Goal: Task Accomplishment & Management: Manage account settings

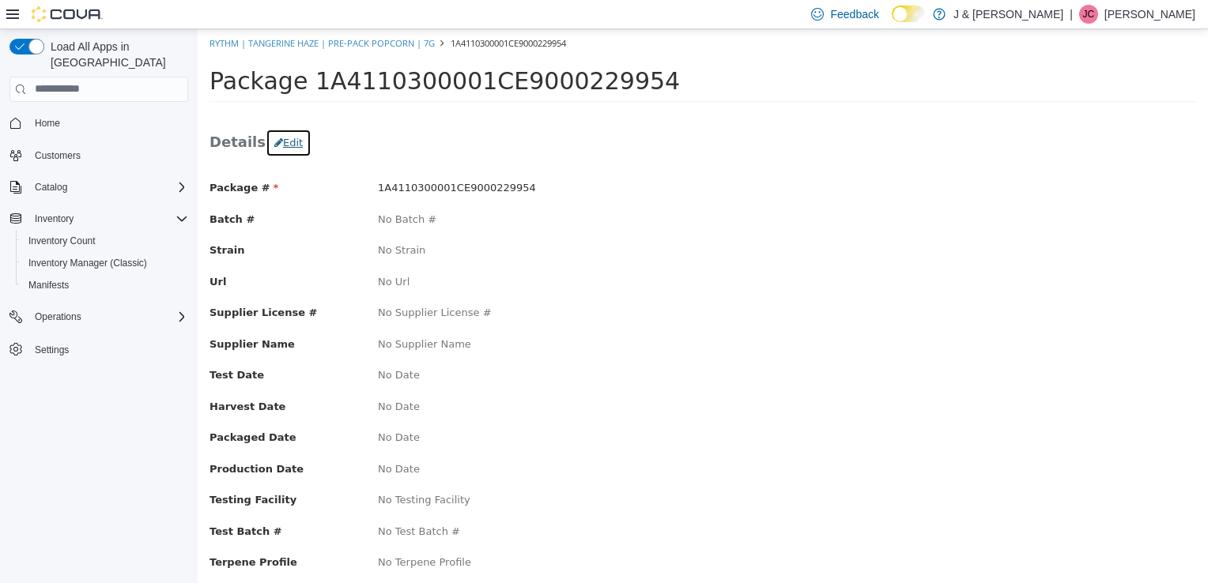
click at [281, 138] on button "Edit" at bounding box center [289, 142] width 46 height 28
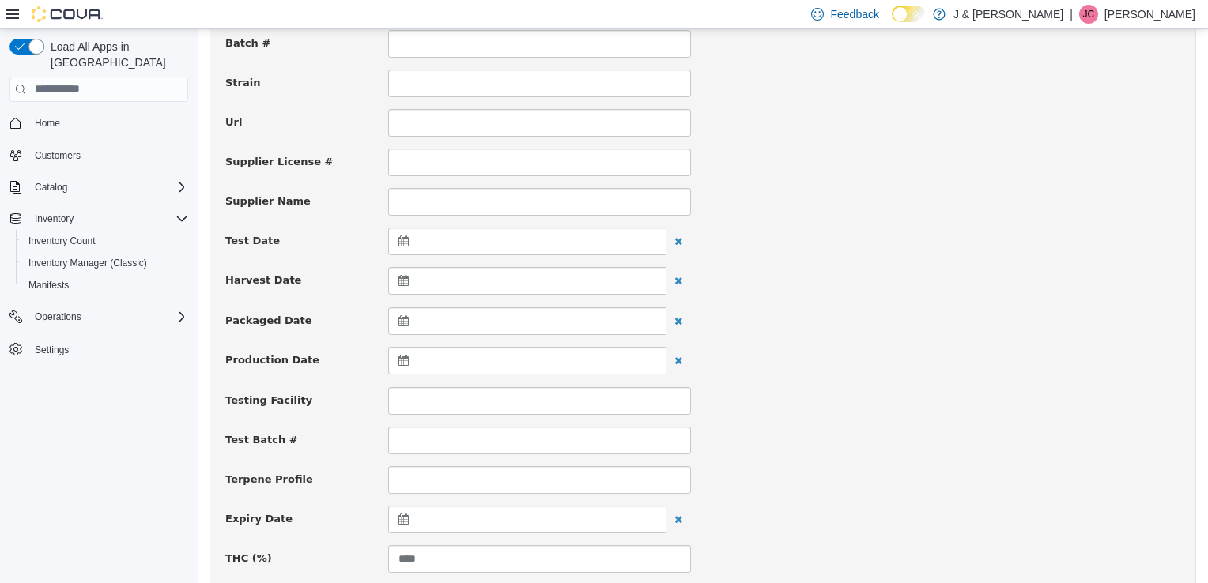
scroll to position [196, 0]
click at [403, 518] on icon at bounding box center [406, 520] width 17 height 11
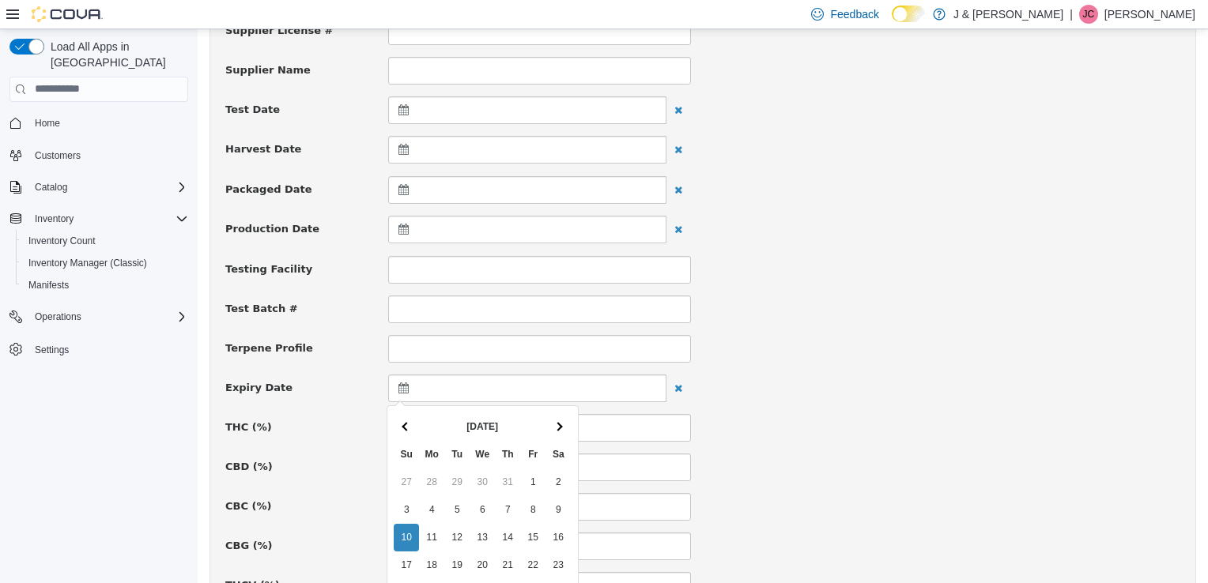
scroll to position [332, 0]
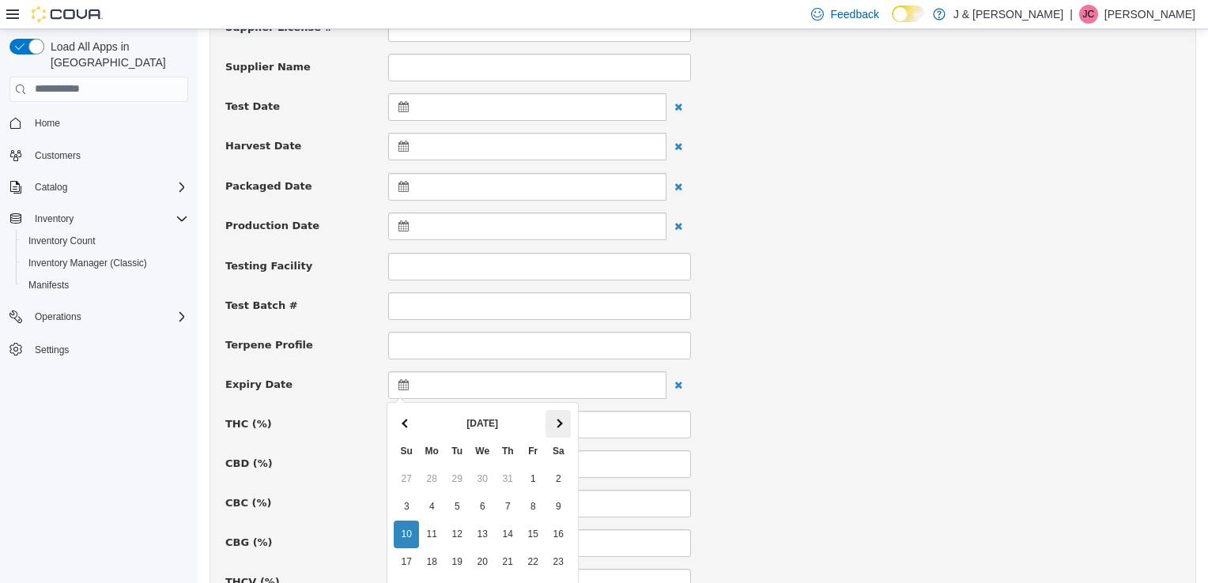
click at [560, 419] on th at bounding box center [557, 424] width 25 height 28
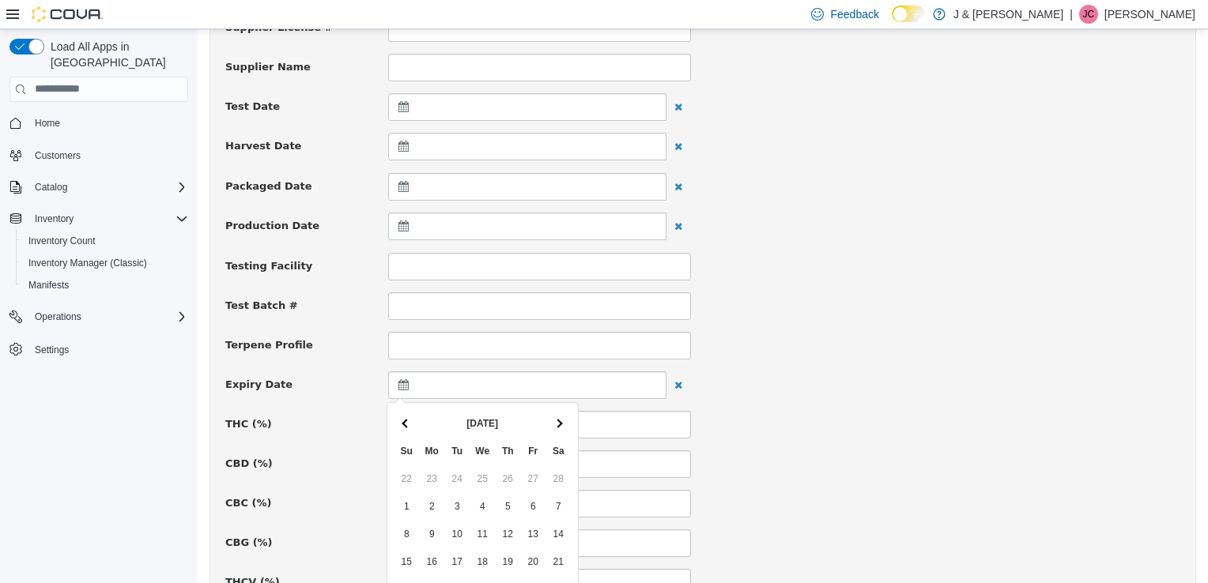
click at [560, 419] on th at bounding box center [557, 424] width 25 height 28
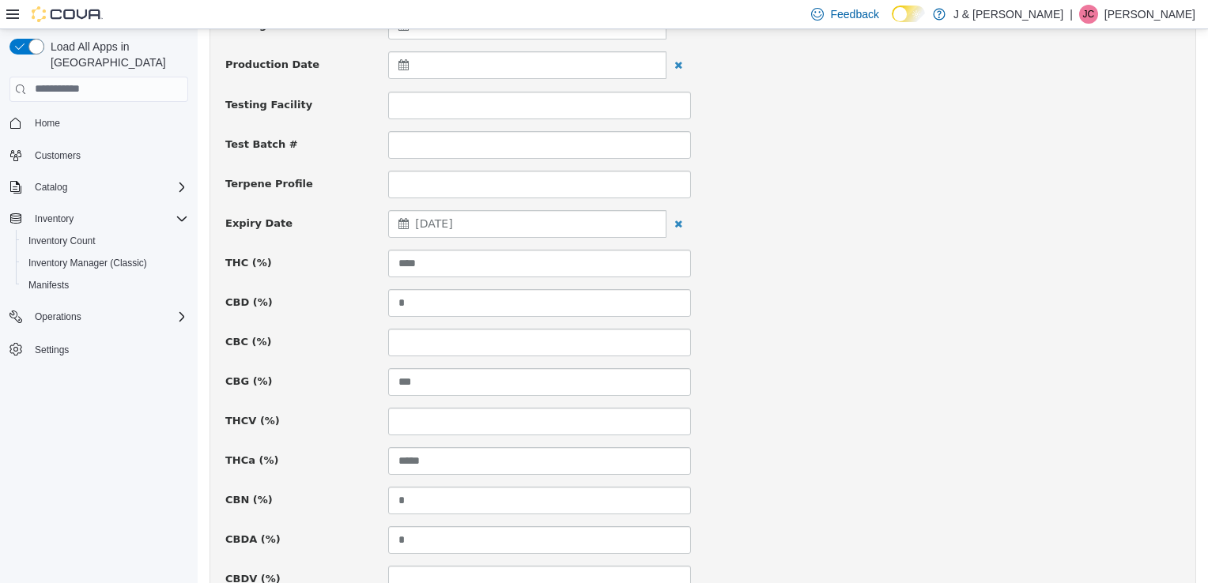
scroll to position [493, 0]
click at [443, 257] on input "****" at bounding box center [539, 263] width 303 height 28
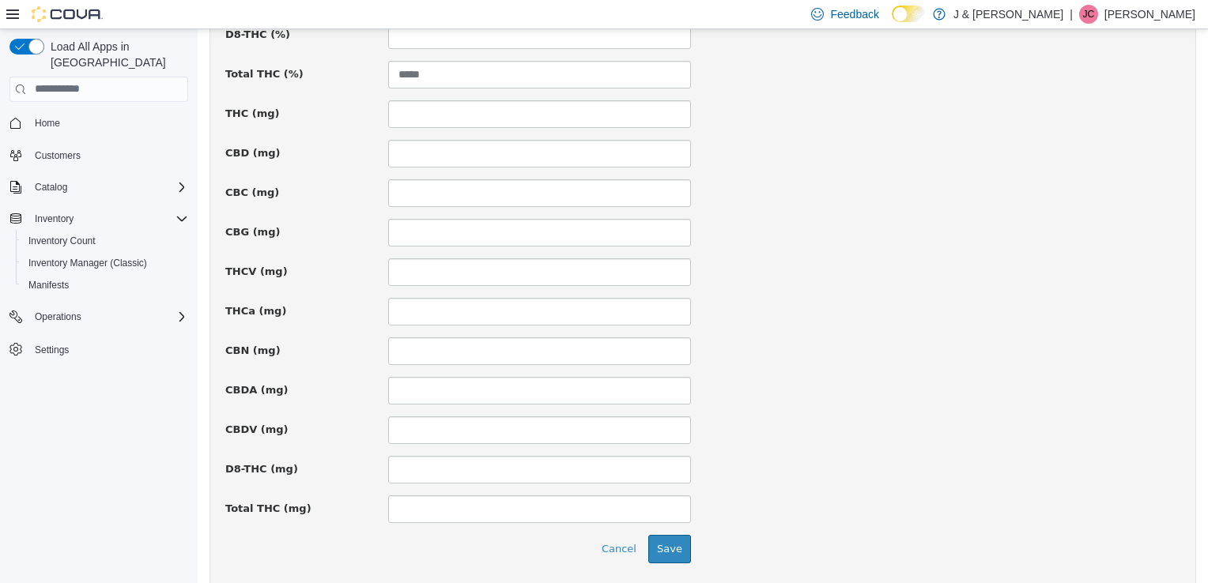
scroll to position [1081, 0]
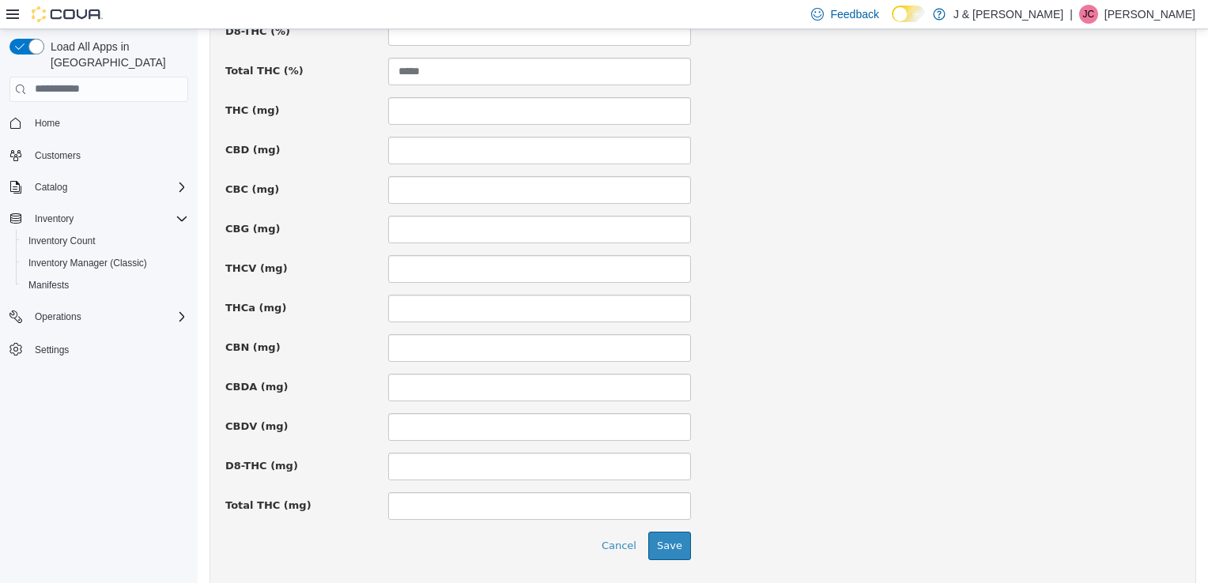
type input "*****"
click at [402, 500] on input at bounding box center [539, 506] width 303 height 28
type input "*****"
click at [672, 547] on button "Save" at bounding box center [669, 545] width 43 height 28
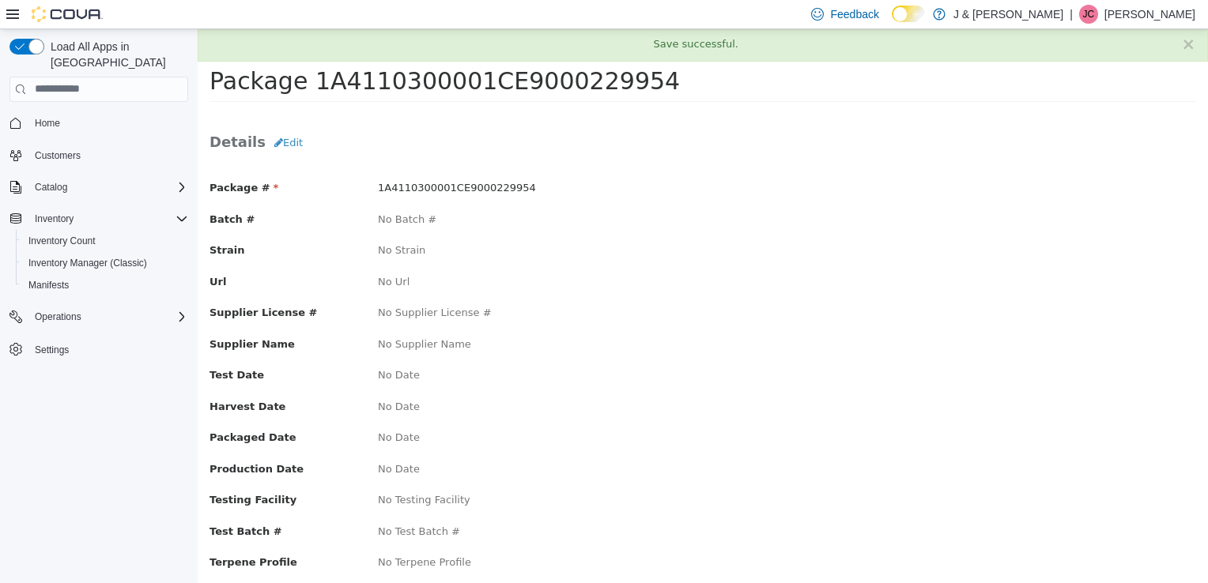
scroll to position [313, 0]
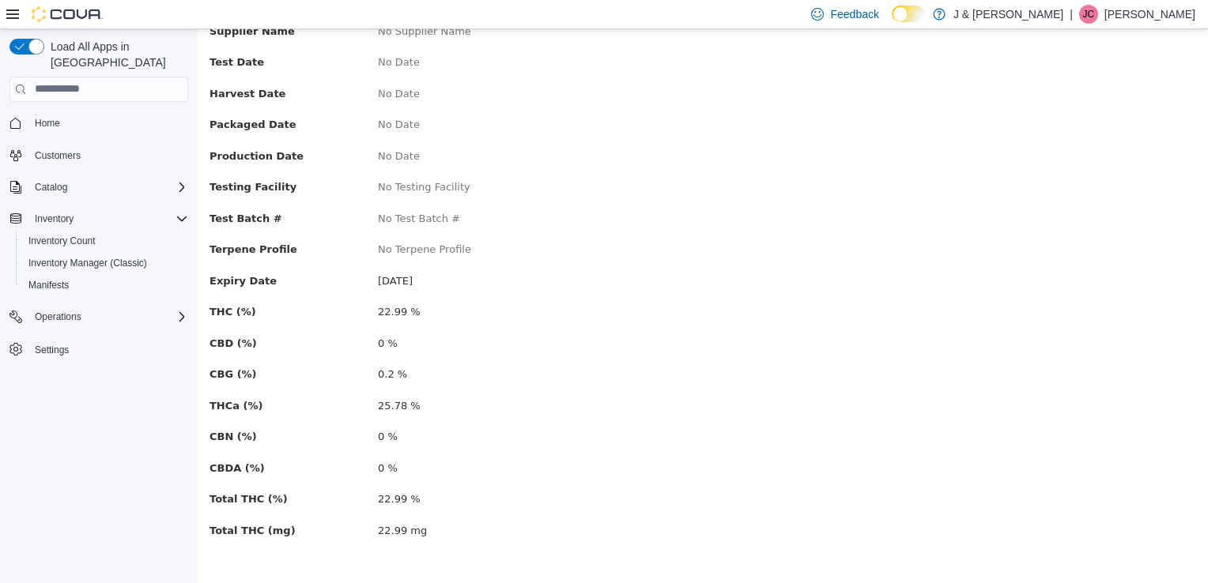
click at [557, 308] on div "22.99 %" at bounding box center [534, 312] width 337 height 16
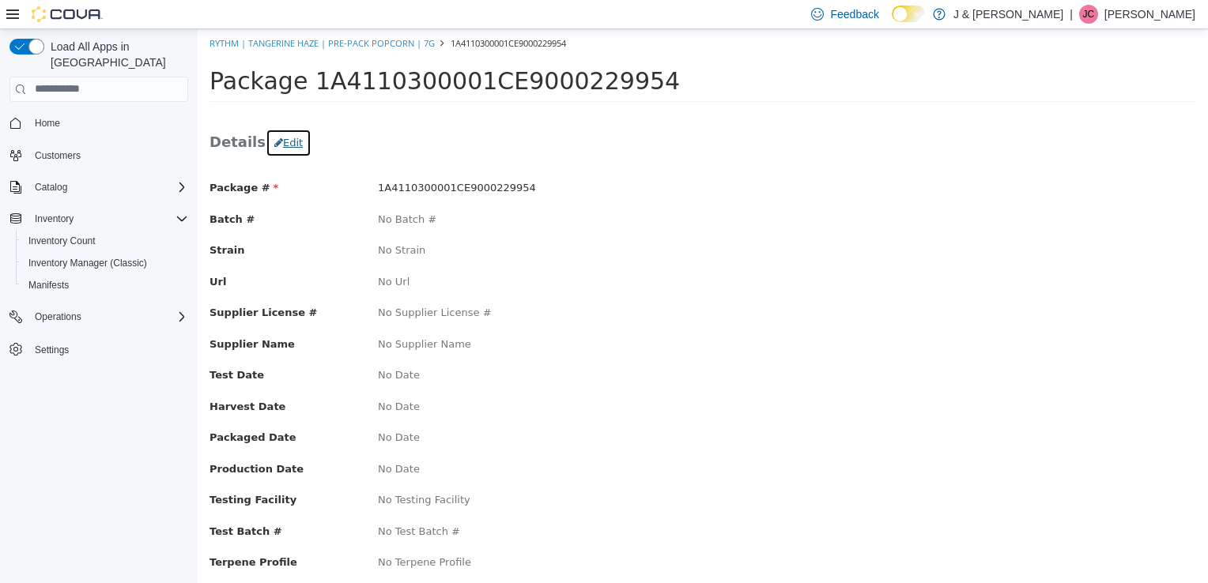
click at [278, 136] on button "Edit" at bounding box center [289, 142] width 46 height 28
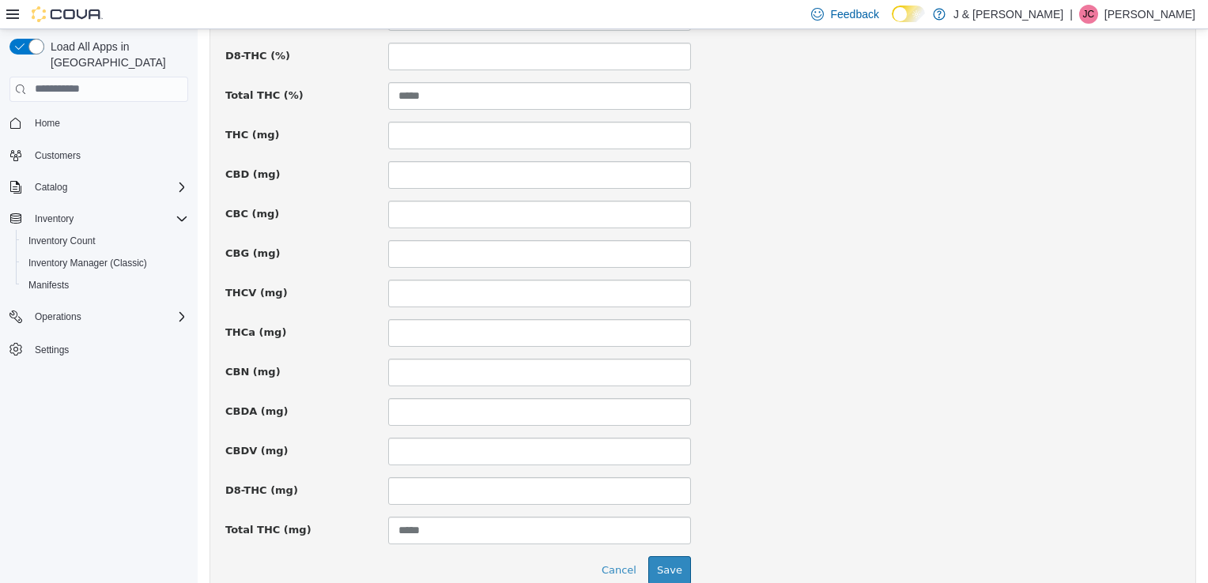
scroll to position [1128, 0]
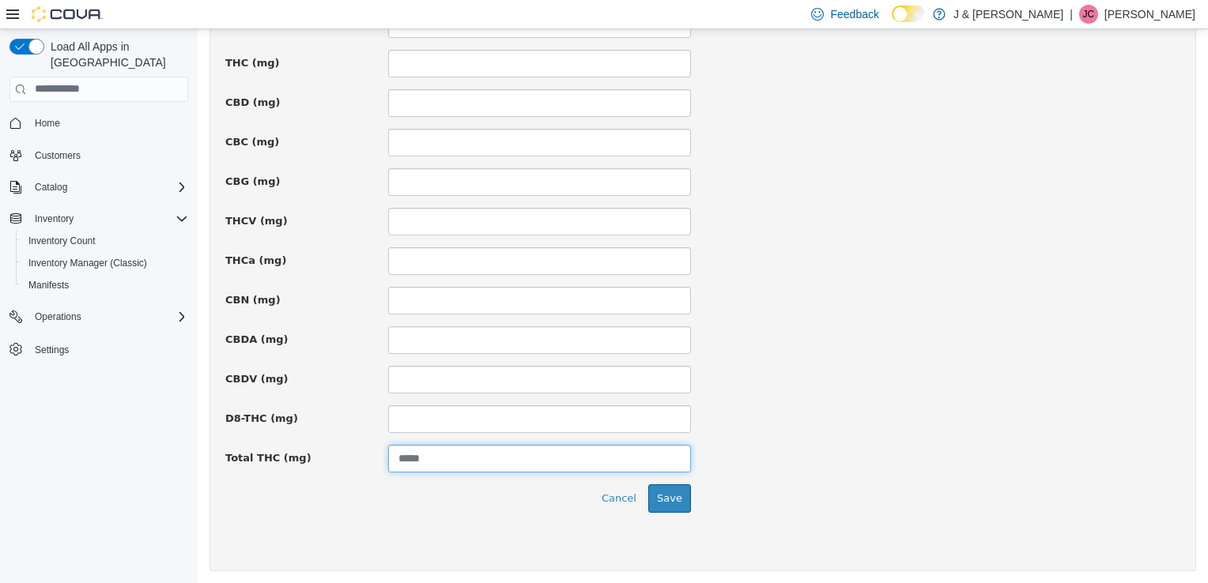
click at [430, 456] on input "*****" at bounding box center [539, 458] width 303 height 28
click at [667, 500] on button "Save" at bounding box center [669, 498] width 43 height 28
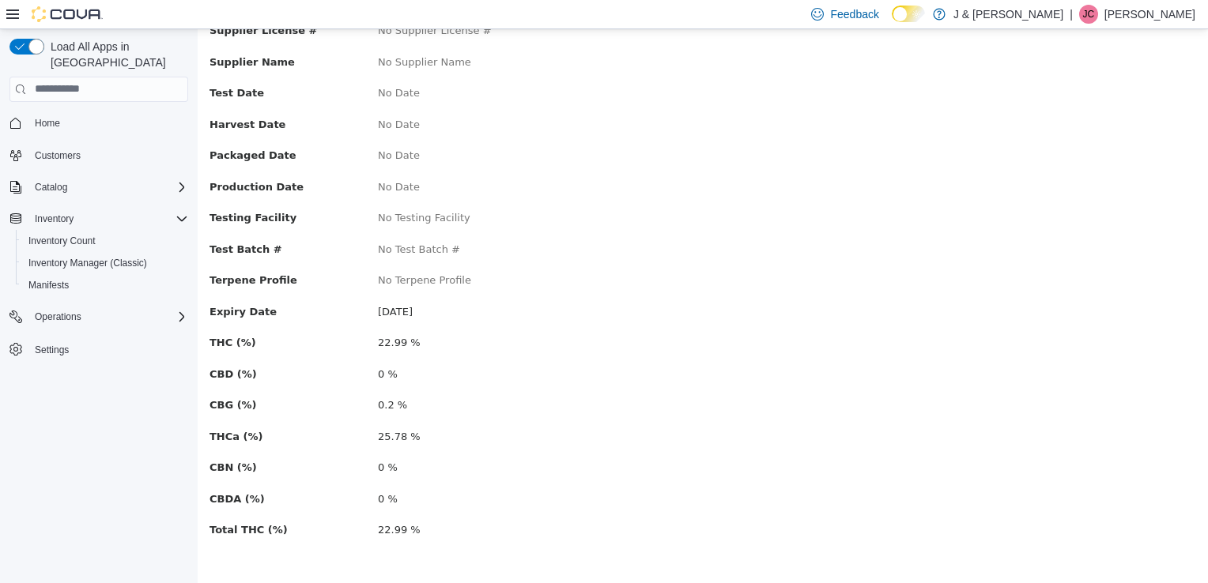
scroll to position [0, 0]
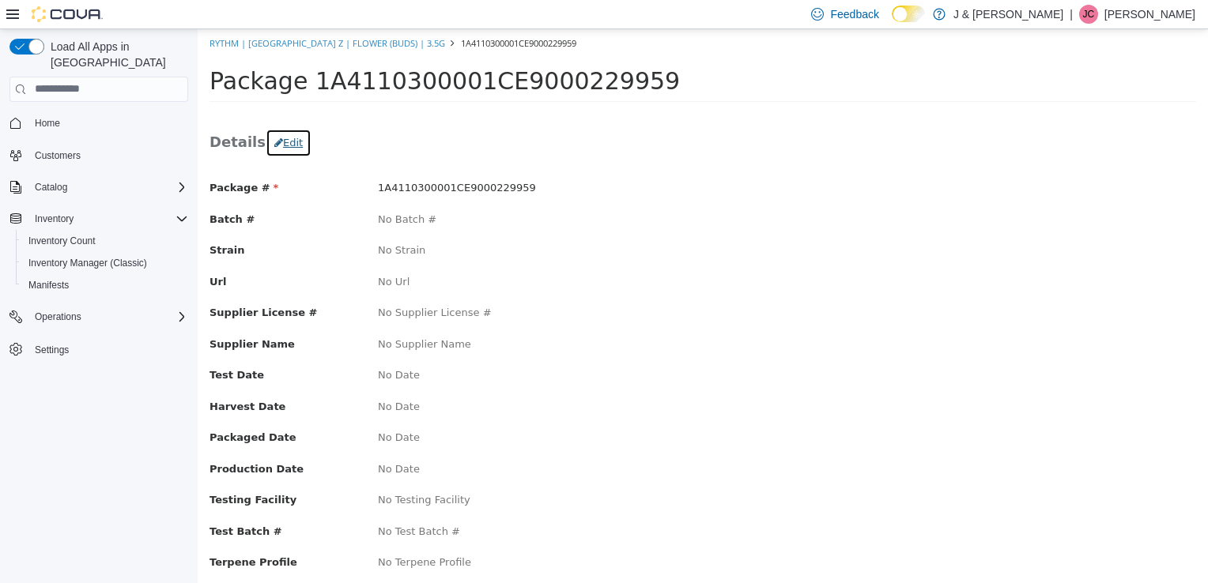
click at [288, 149] on button "Edit" at bounding box center [289, 142] width 46 height 28
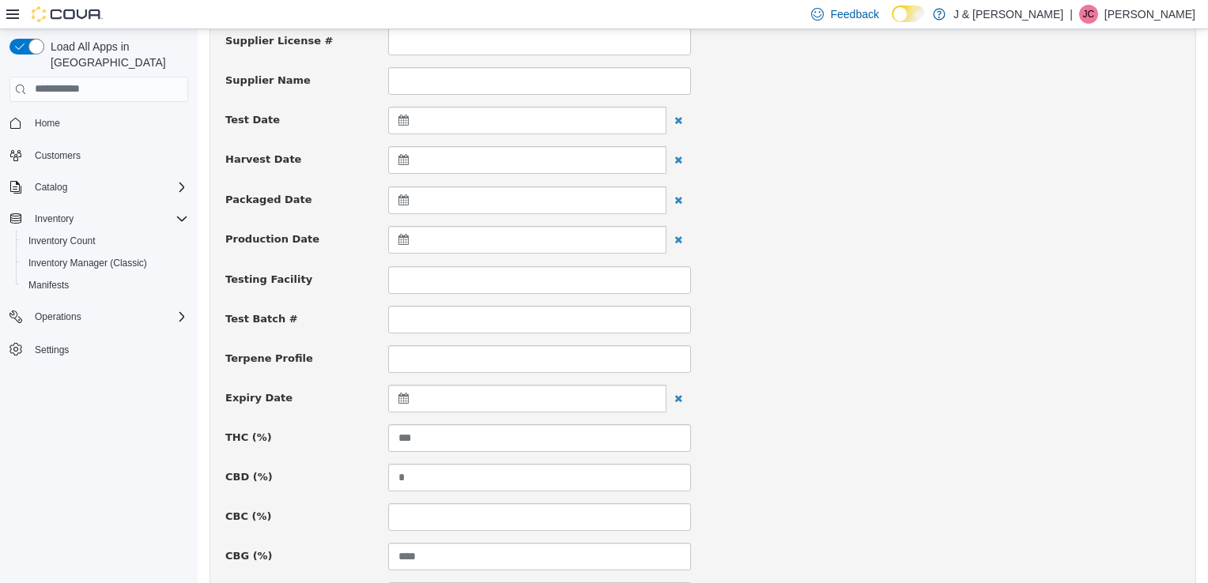
scroll to position [316, 0]
click at [406, 397] on icon at bounding box center [406, 399] width 17 height 11
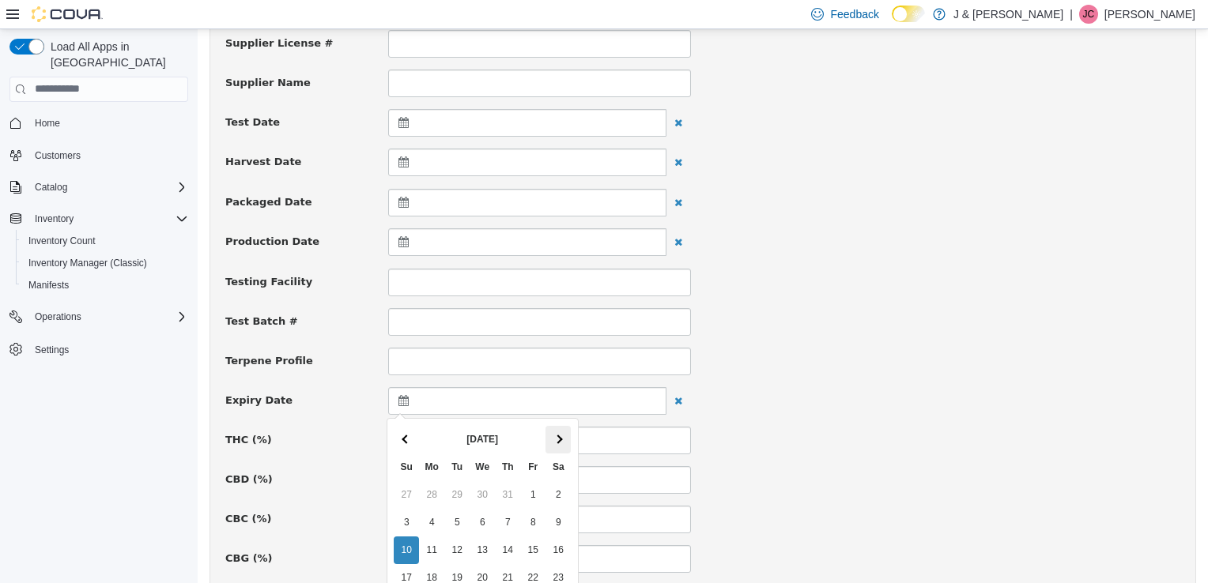
click at [560, 440] on span at bounding box center [558, 438] width 9 height 9
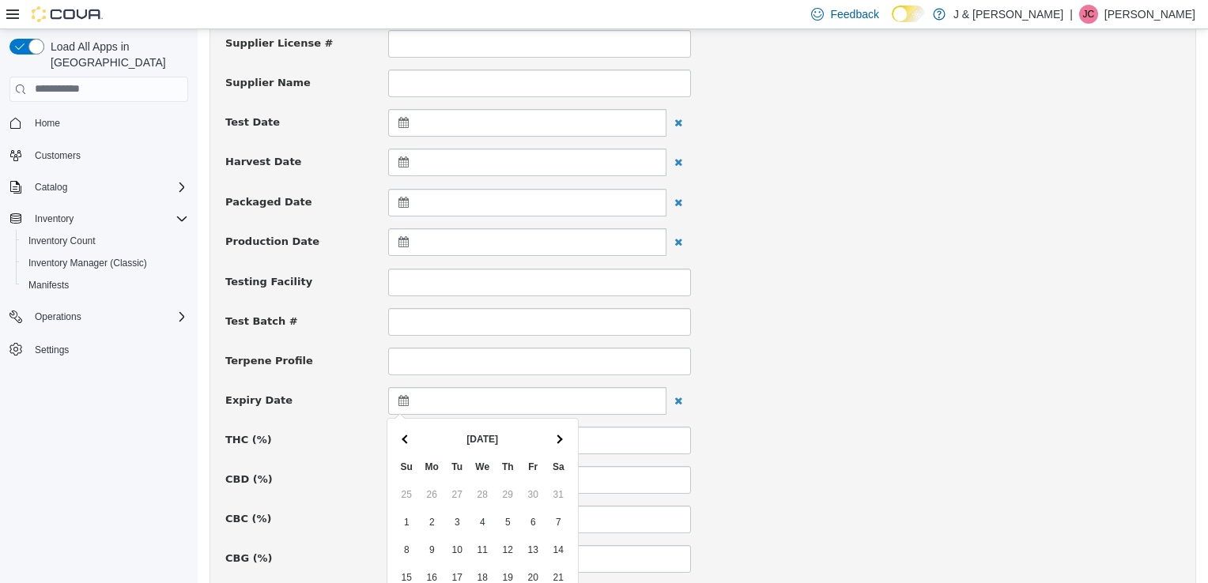
click at [560, 440] on span at bounding box center [558, 438] width 9 height 9
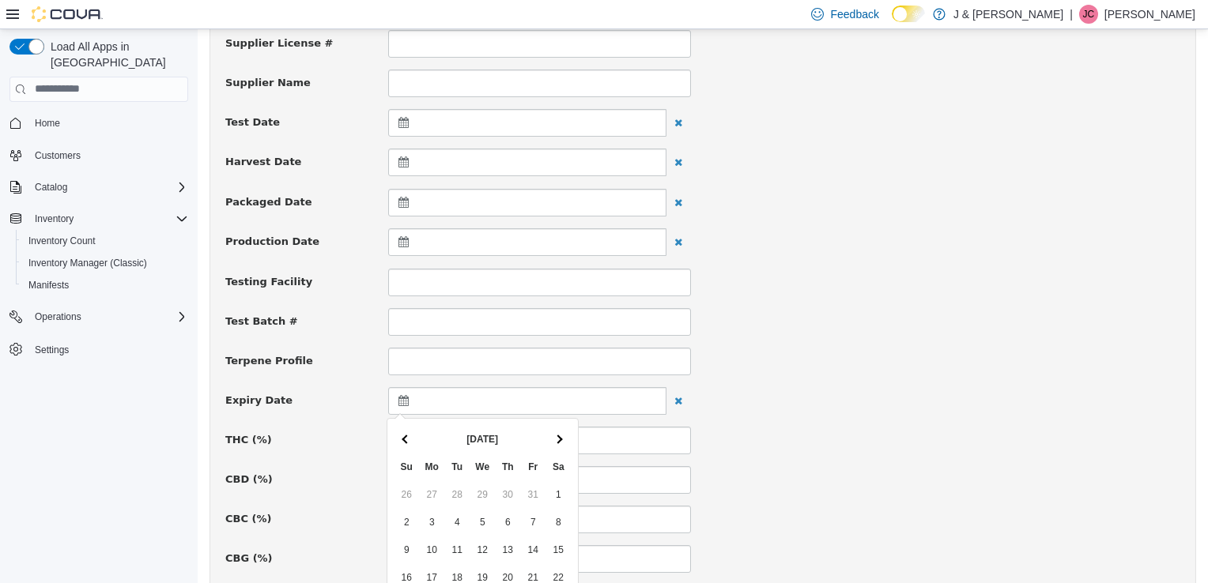
click at [560, 440] on span at bounding box center [558, 438] width 9 height 9
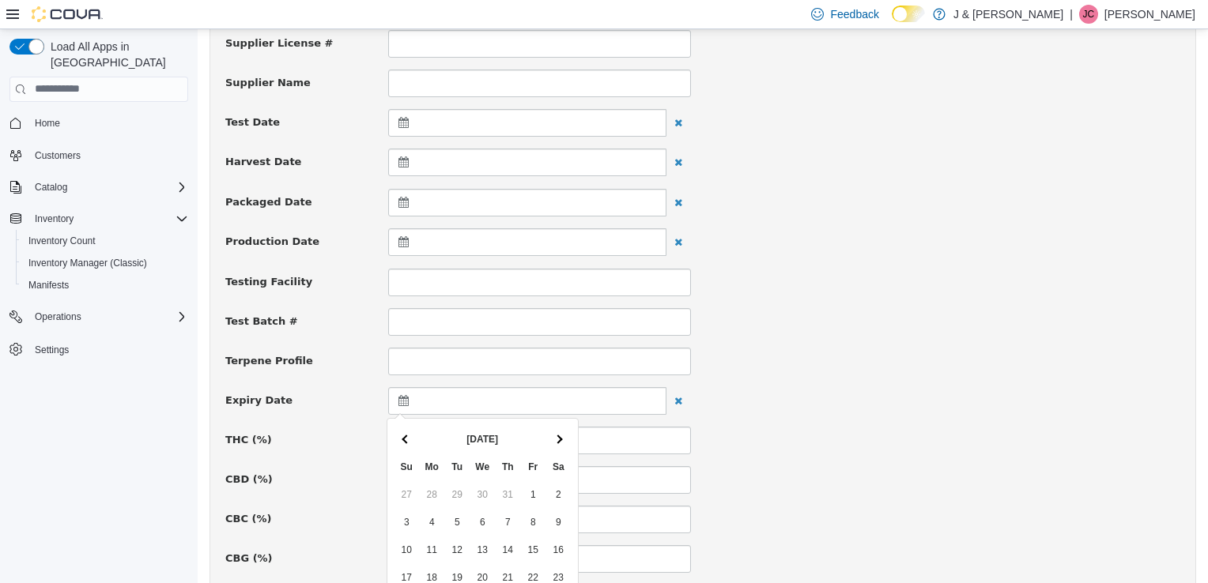
click at [560, 440] on span at bounding box center [558, 438] width 9 height 9
click at [398, 431] on th at bounding box center [406, 439] width 25 height 28
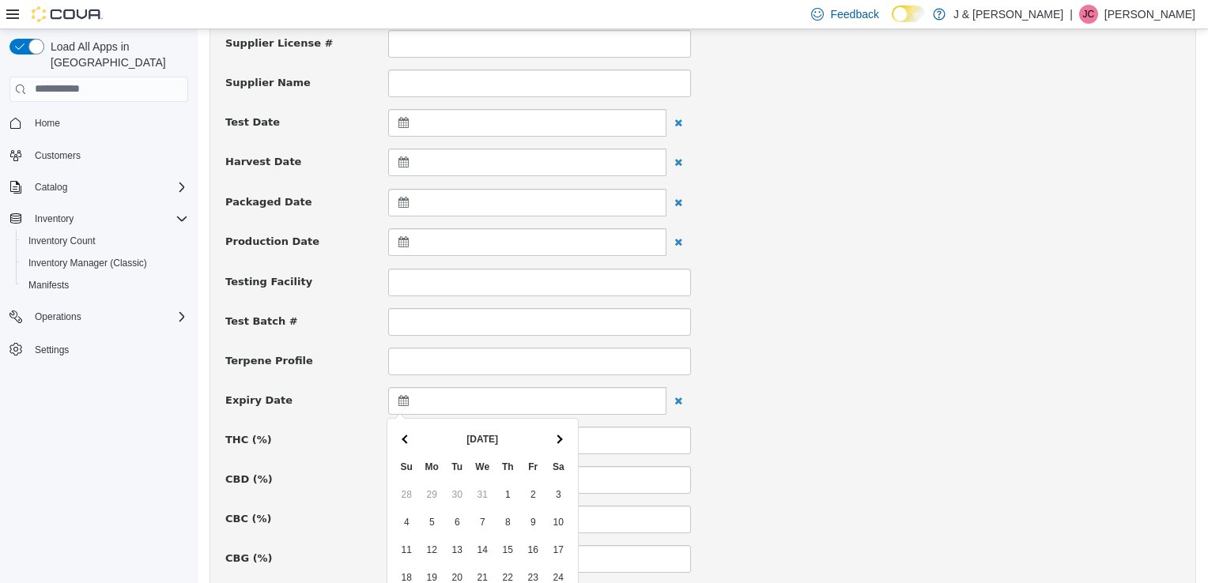
click at [398, 431] on th at bounding box center [406, 439] width 25 height 28
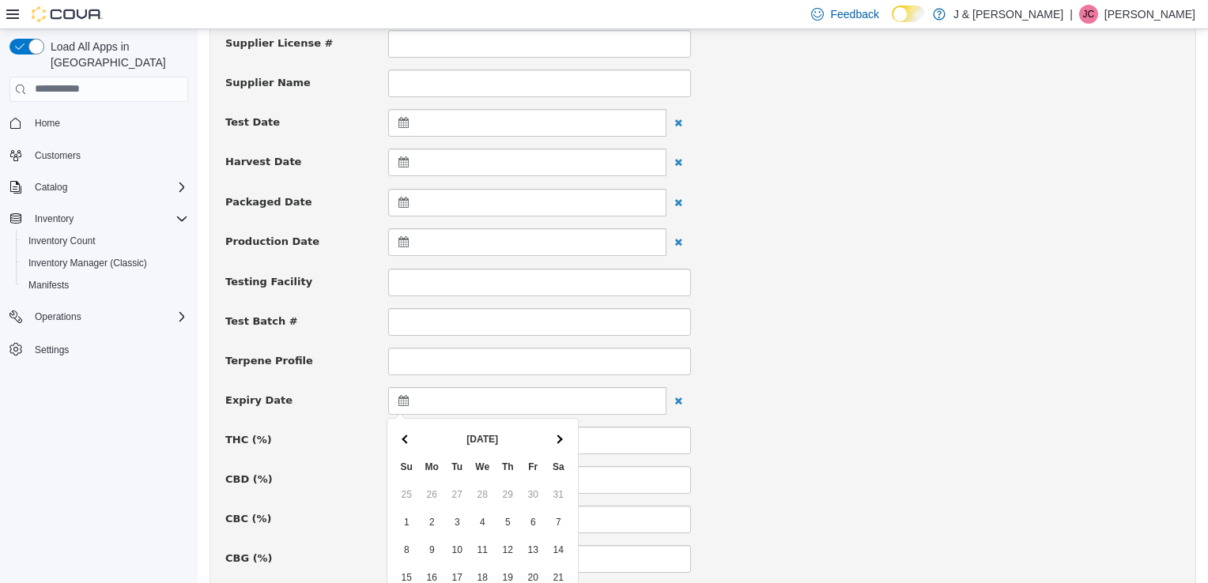
click at [398, 431] on th at bounding box center [406, 439] width 25 height 28
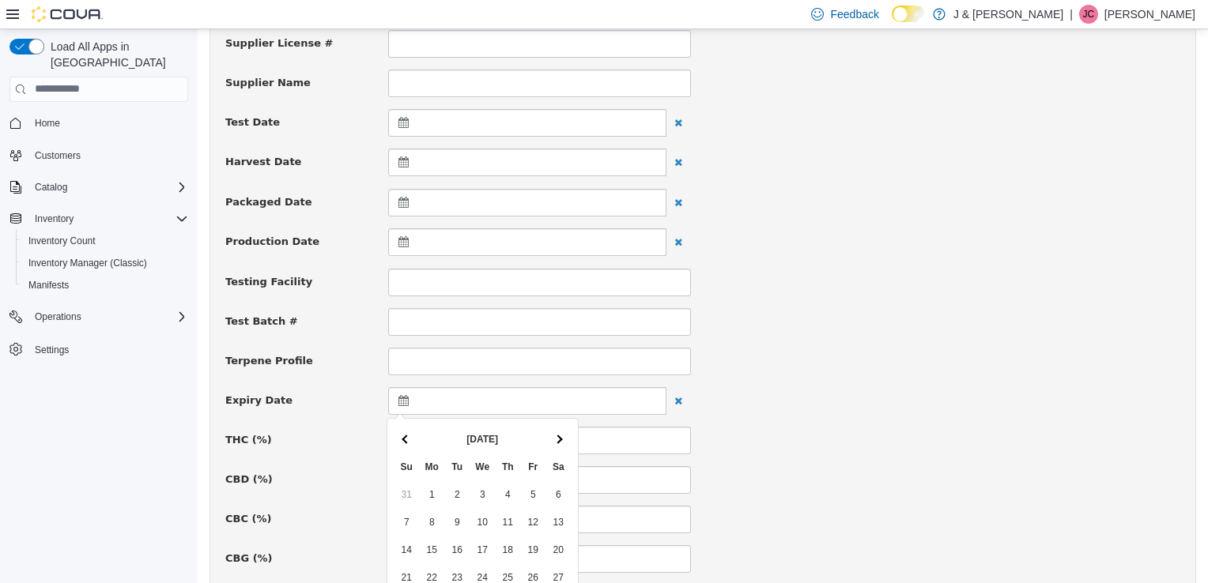
click at [398, 431] on th at bounding box center [406, 439] width 25 height 28
click at [557, 437] on span at bounding box center [558, 438] width 9 height 9
drag, startPoint x: 557, startPoint y: 437, endPoint x: 457, endPoint y: 413, distance: 102.6
click at [457, 413] on body "× Rythm | Durban Z | Flower (Buds) | 3.5g 1A4110300001CE9000229959 Package 1A41…" at bounding box center [703, 555] width 1010 height 1686
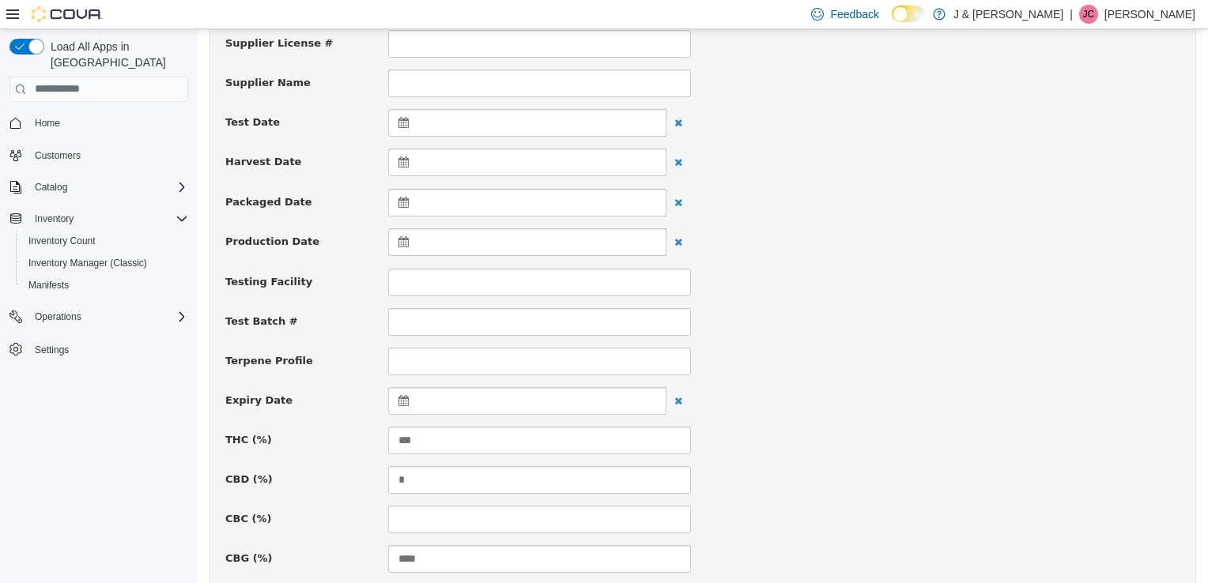
click at [399, 396] on icon at bounding box center [406, 399] width 17 height 11
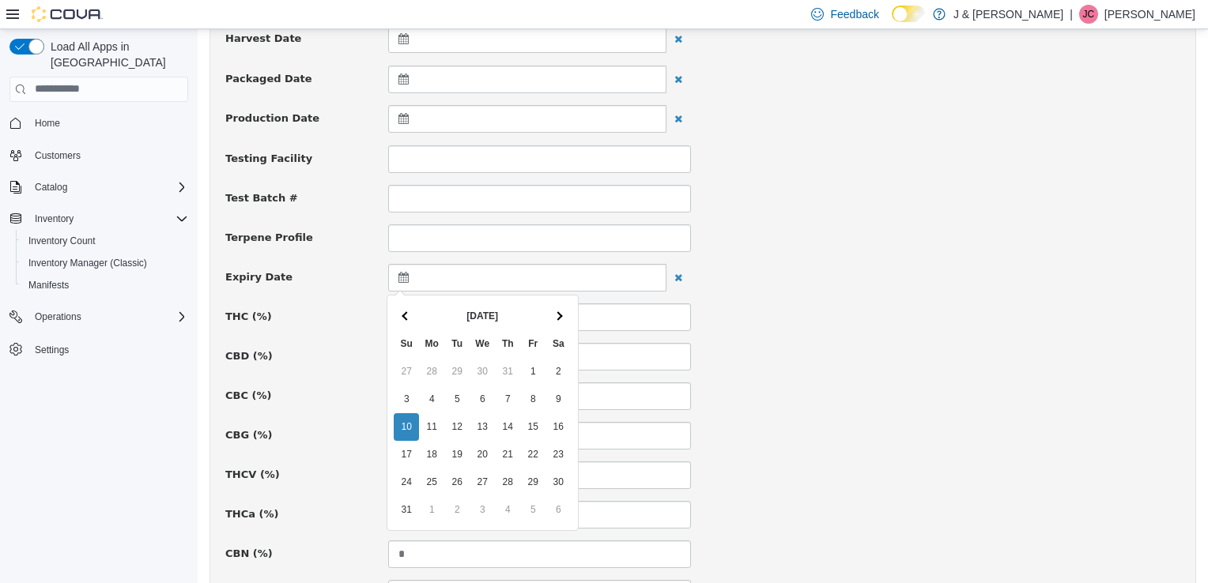
scroll to position [440, 0]
click at [565, 311] on th at bounding box center [557, 316] width 25 height 28
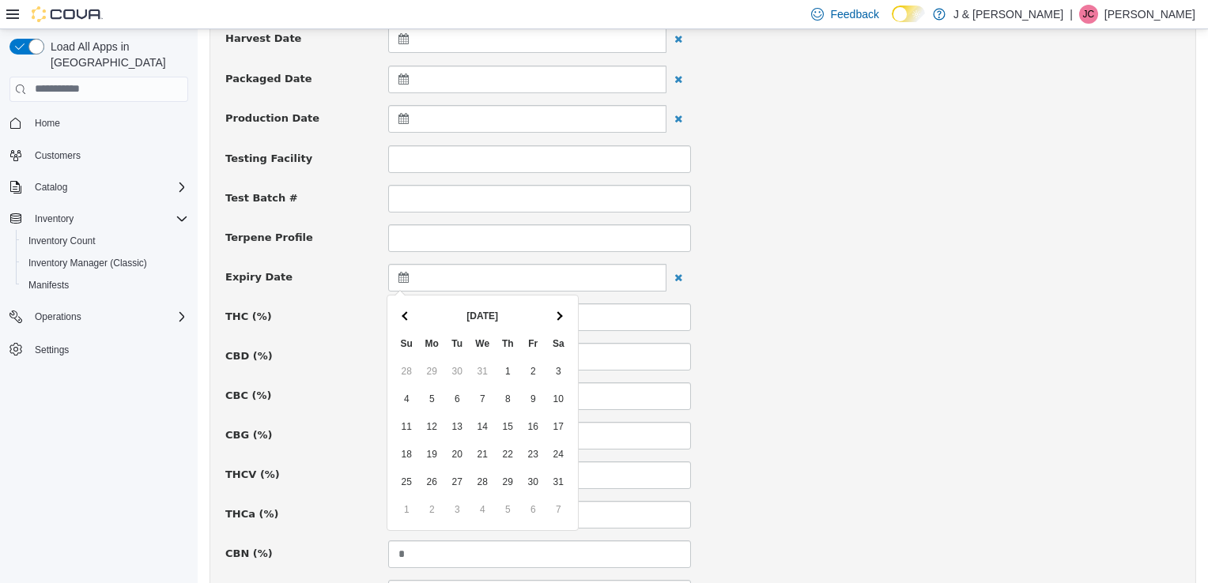
click at [565, 311] on th at bounding box center [557, 316] width 25 height 28
click at [568, 308] on th at bounding box center [557, 316] width 25 height 28
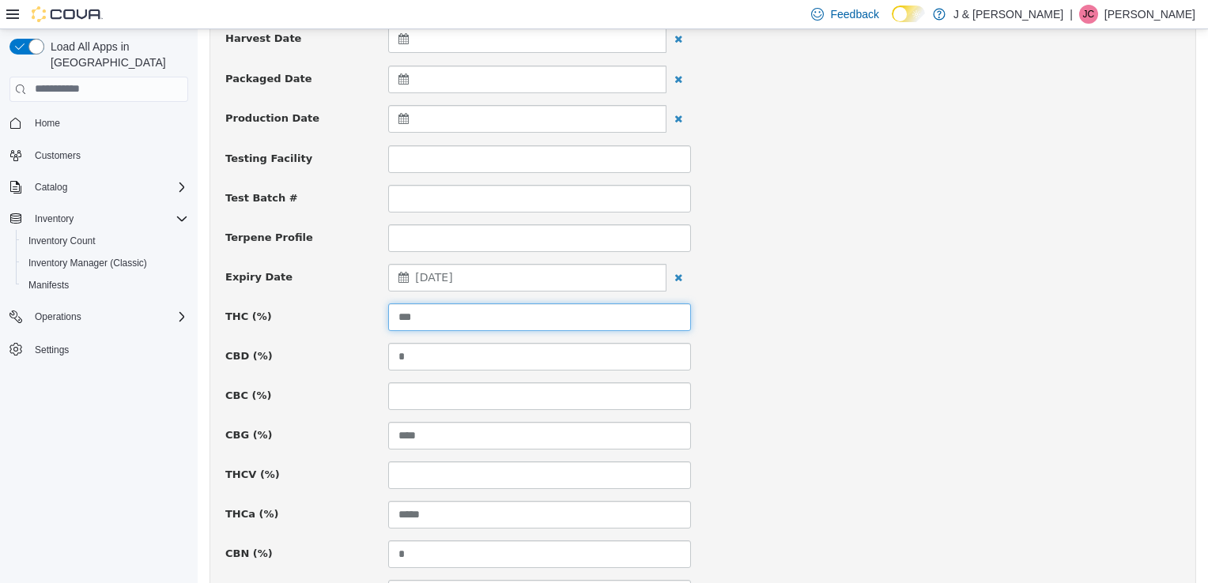
click at [445, 310] on input "***" at bounding box center [539, 317] width 303 height 28
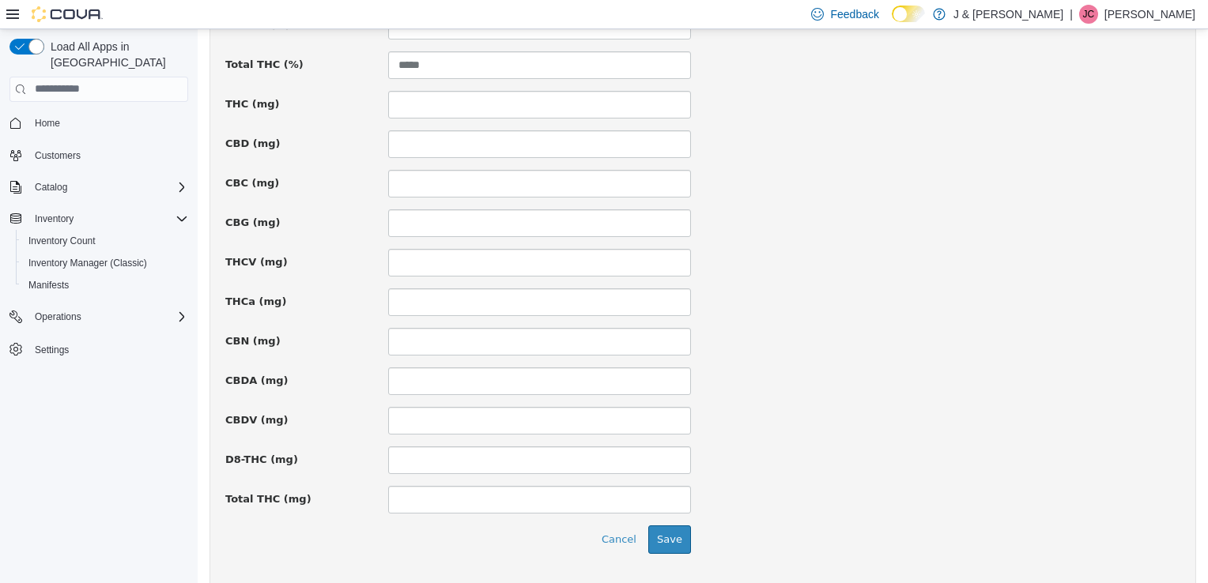
scroll to position [1128, 0]
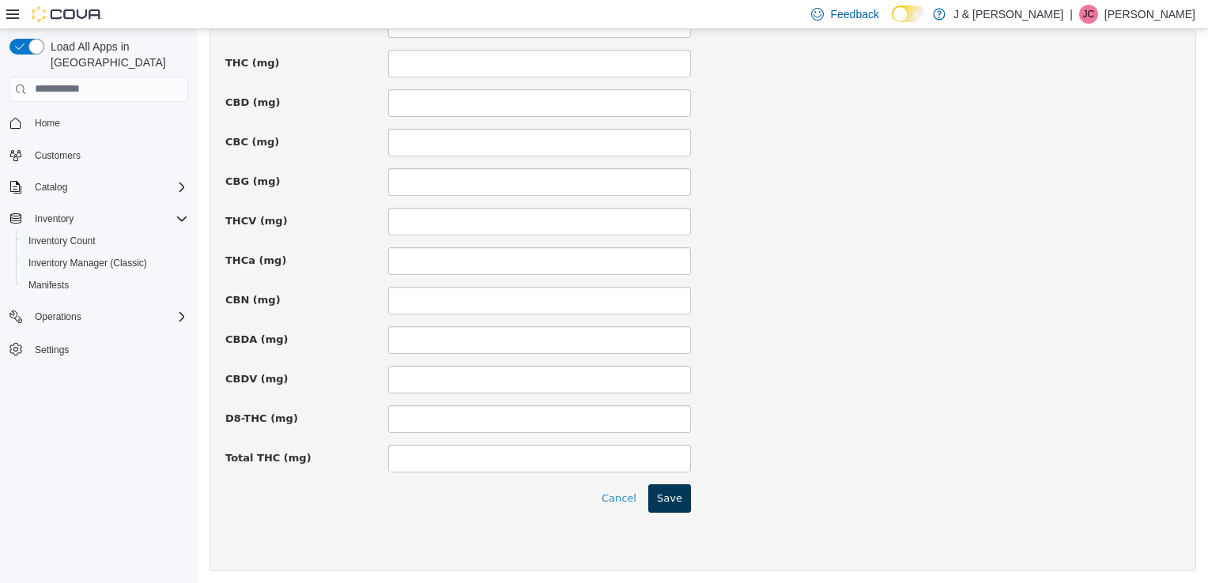
type input "*****"
click at [659, 491] on button "Save" at bounding box center [669, 498] width 43 height 28
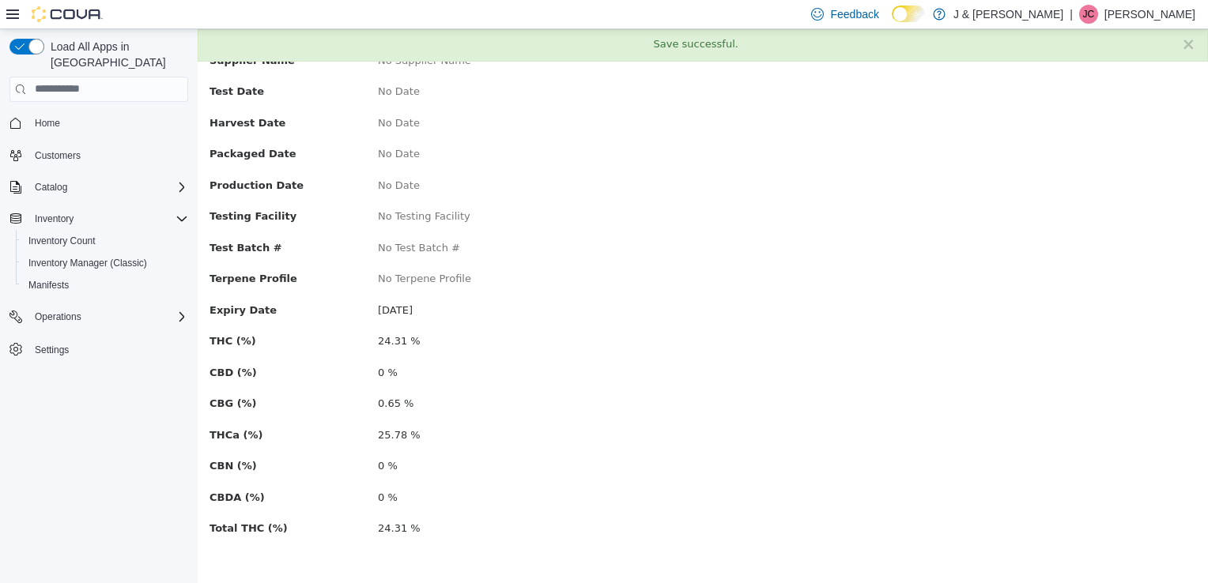
scroll to position [0, 0]
